Goal: Find specific page/section: Find specific page/section

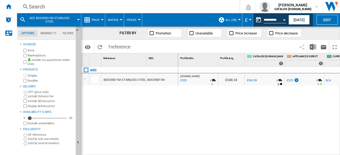
click at [55, 7] on div "Search" at bounding box center [127, 6] width 197 height 7
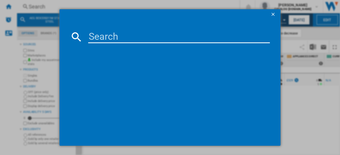
click at [108, 31] on input at bounding box center [178, 37] width 181 height 13
paste input "TO84IB00FB"
type input "TO84IB00FB"
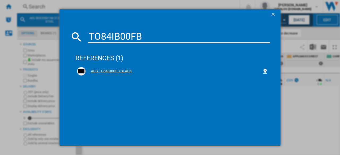
click at [112, 69] on div "AEG TO84IB00FB BLACK" at bounding box center [173, 71] width 176 height 5
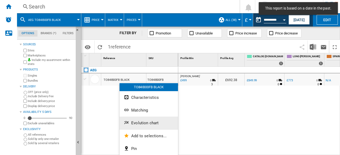
click at [134, 121] on span "Evolution chart" at bounding box center [144, 123] width 27 height 5
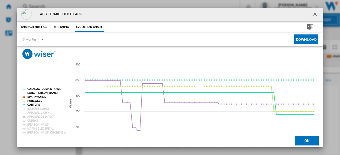
click at [310, 11] on button "Product popup" at bounding box center [315, 14] width 11 height 11
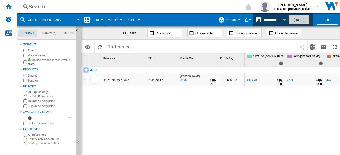
click at [302, 17] on button "[DATE]" at bounding box center [298, 20] width 21 height 10
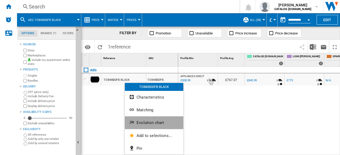
click at [144, 118] on button "Evolution chart" at bounding box center [154, 122] width 58 height 13
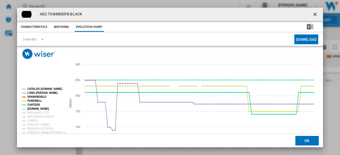
click at [30, 109] on tspan "[DOMAIN_NAME]" at bounding box center [37, 108] width 21 height 3
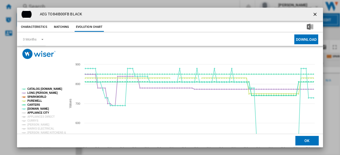
click at [32, 113] on tspan "APPLIANCE CITY" at bounding box center [38, 112] width 22 height 3
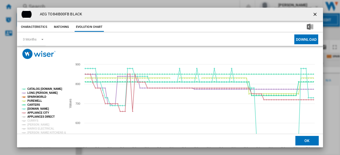
click at [32, 118] on tspan "APPLIANCES DIRECT" at bounding box center [40, 116] width 27 height 3
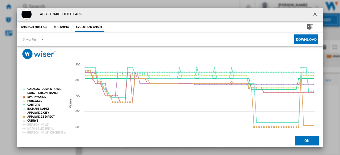
click at [32, 120] on tspan "CURRYS" at bounding box center [32, 120] width 11 height 3
click at [33, 124] on tspan "[PERSON_NAME]" at bounding box center [38, 124] width 22 height 3
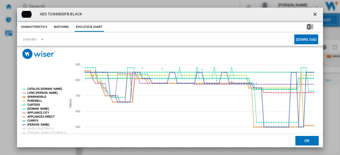
click at [34, 126] on tspan "[PERSON_NAME]" at bounding box center [38, 124] width 22 height 3
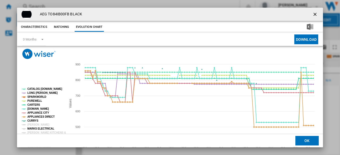
click at [34, 127] on tspan "MARKS ELECTRICAL" at bounding box center [40, 128] width 27 height 3
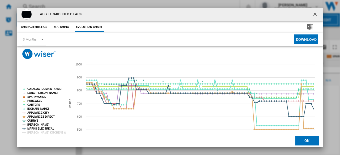
click at [34, 125] on tspan "[PERSON_NAME]" at bounding box center [38, 124] width 22 height 3
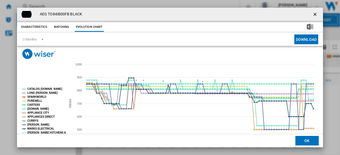
click at [36, 132] on tspan "[PERSON_NAME] KITCHENS &" at bounding box center [46, 132] width 38 height 3
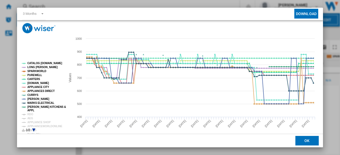
scroll to position [31, 0]
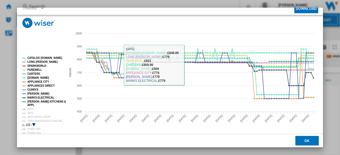
click at [28, 108] on tspan "RDO" at bounding box center [30, 109] width 6 height 3
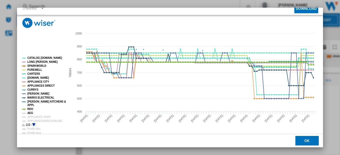
click at [30, 112] on tspan "AEG" at bounding box center [30, 113] width 6 height 3
click at [33, 116] on tspan "APPLIANCE SHOP" at bounding box center [38, 117] width 23 height 3
click at [35, 120] on tspan "APPLIANCEWORLDONLINE" at bounding box center [44, 121] width 35 height 3
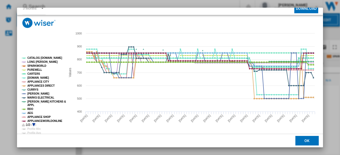
click at [33, 124] on icon "Product popup" at bounding box center [33, 124] width 3 height 3
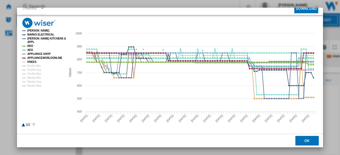
click at [31, 63] on tspan "KNEES" at bounding box center [31, 61] width 9 height 3
click at [33, 67] on tspan "Profile Min" at bounding box center [33, 65] width 13 height 3
